Goal: Information Seeking & Learning: Learn about a topic

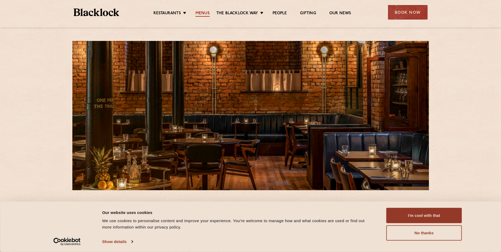
click at [204, 11] on link "Menus" at bounding box center [202, 14] width 14 height 6
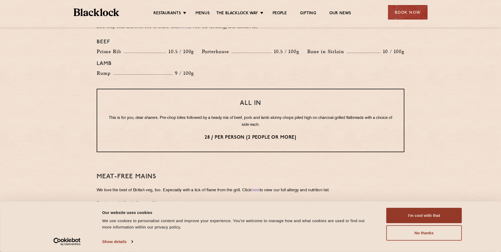
scroll to position [543, 0]
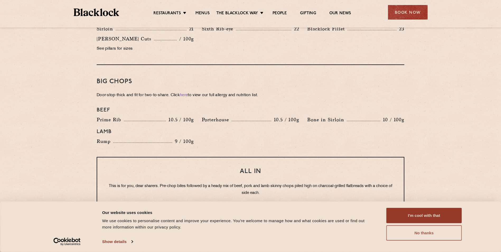
click at [431, 232] on button "No thanks" at bounding box center [423, 232] width 75 height 15
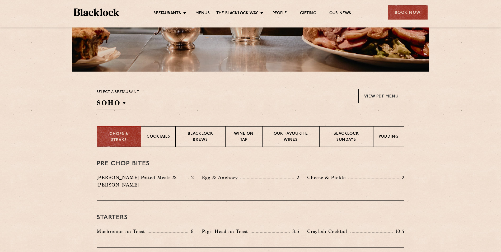
scroll to position [121, 0]
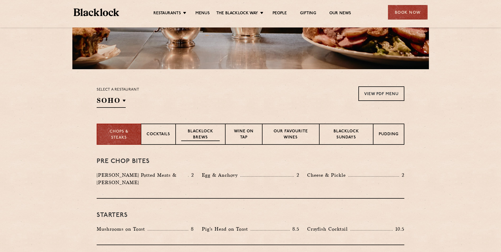
click at [205, 136] on p "Blacklock Brews" at bounding box center [200, 135] width 39 height 12
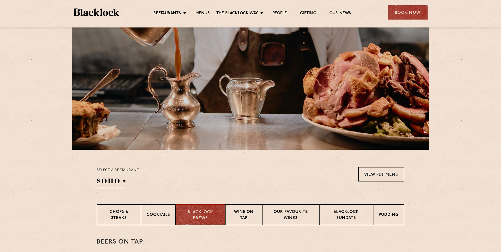
scroll to position [79, 0]
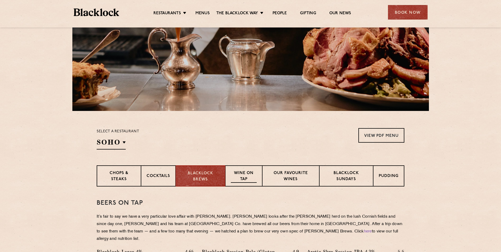
click at [246, 177] on p "Wine on Tap" at bounding box center [244, 176] width 26 height 12
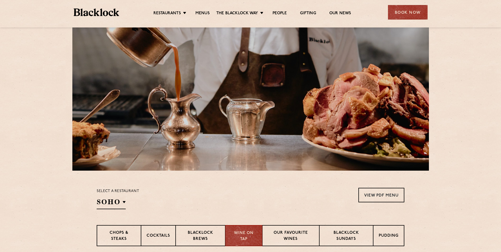
scroll to position [53, 0]
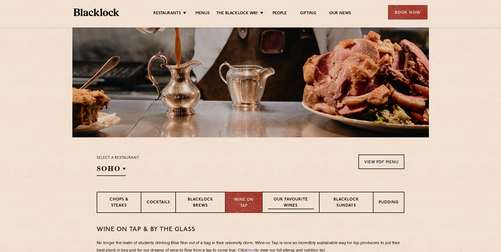
click at [302, 202] on p "Our favourite wines" at bounding box center [291, 203] width 46 height 12
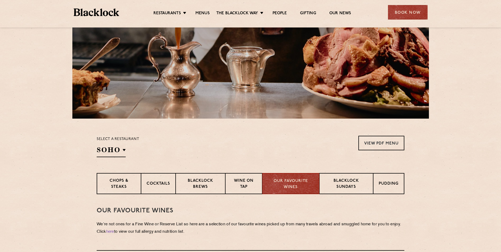
scroll to position [0, 0]
